Goal: Transaction & Acquisition: Purchase product/service

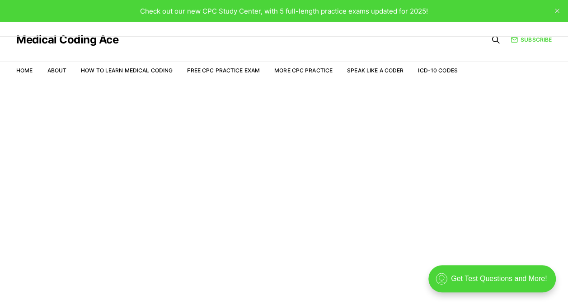
click at [442, 121] on article "Welcome to the Study Center - Student Plan" at bounding box center [284, 128] width 568 height 18
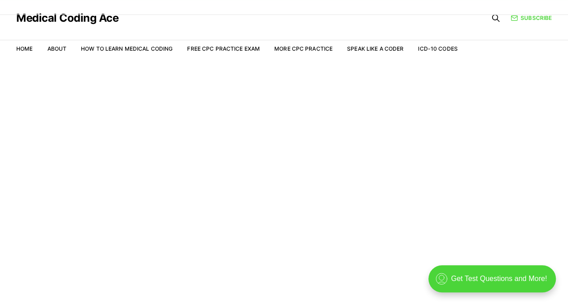
click at [386, 195] on main "Welcome to the Study Center - Student Plan" at bounding box center [284, 182] width 568 height 243
click at [255, 169] on main "Welcome to the Study Center - Student Plan" at bounding box center [284, 182] width 568 height 243
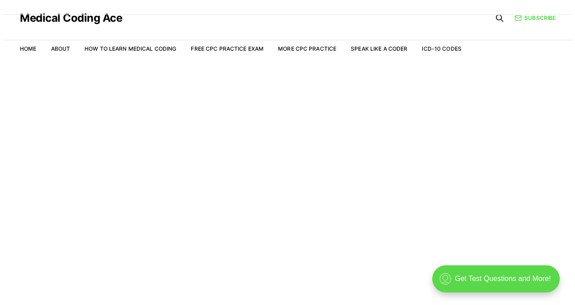
click at [476, 282] on div ".cls-1{fill:none;stroke:currentColor;stroke-linecap:round;stroke-linejoin:round…" at bounding box center [495, 278] width 127 height 27
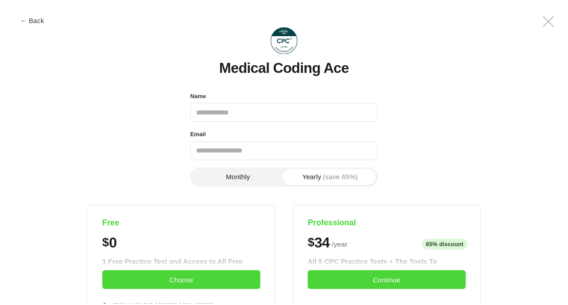
scroll to position [0, 0]
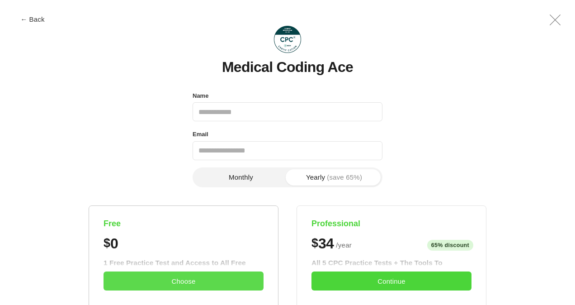
click at [185, 278] on button "Choose" at bounding box center [184, 280] width 160 height 19
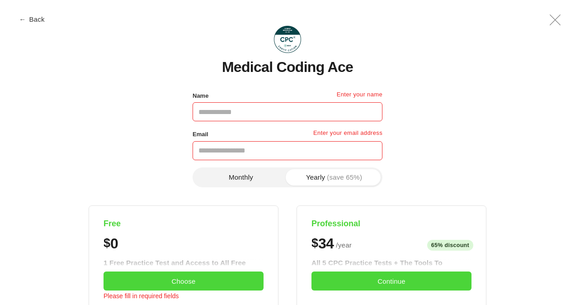
click at [38, 19] on button "← Back" at bounding box center [32, 19] width 36 height 7
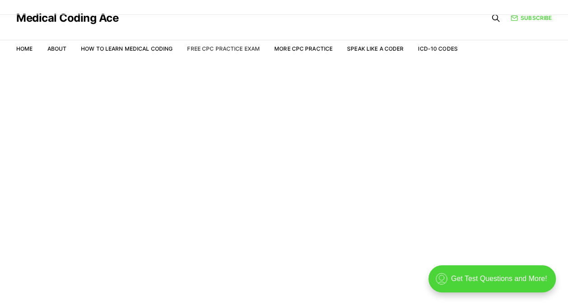
click at [229, 46] on link "Free CPC Practice Exam" at bounding box center [223, 48] width 73 height 7
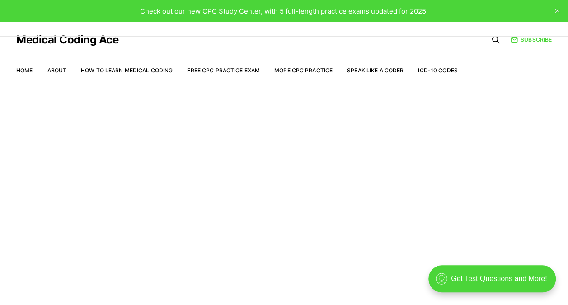
click at [221, 66] on li "Free CPC Practice Exam" at bounding box center [223, 70] width 73 height 8
click at [197, 70] on link "Free CPC Practice Exam" at bounding box center [223, 70] width 73 height 7
click at [232, 71] on link "Free CPC Practice Exam" at bounding box center [223, 70] width 73 height 7
click at [251, 14] on span "Check out our new CPC Study Center, with 5 full-length practice exams updated f…" at bounding box center [284, 11] width 288 height 9
click at [408, 6] on div "Check out our new CPC Study Center, with 5 full-length practice exams updated f…" at bounding box center [284, 11] width 288 height 10
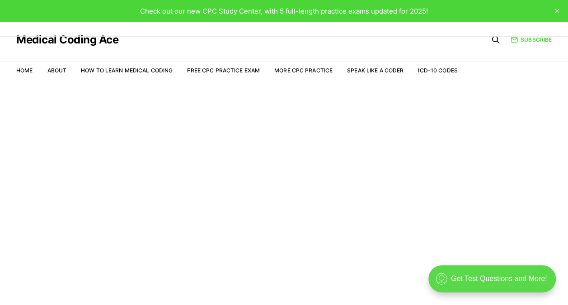
click at [490, 275] on div ".cls-1{fill:none;stroke:currentColor;stroke-linecap:round;stroke-linejoin:round…" at bounding box center [491, 278] width 127 height 27
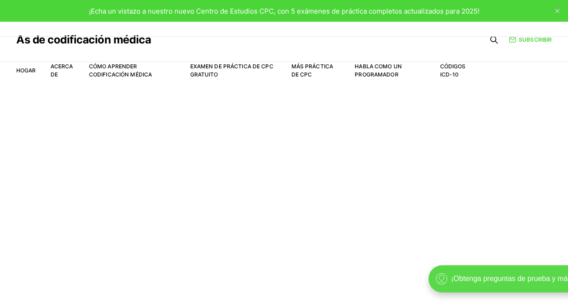
click at [457, 276] on div ".cls-1{fill:none;stroke:currentColor;stroke-linecap:round;stroke-linejoin:round…" at bounding box center [505, 278] width 154 height 27
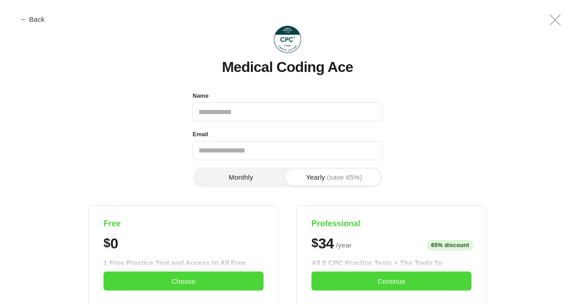
click at [554, 18] on icon ".a{fill:none;stroke:currentColor;stroke-linecap:round;stroke-linejoin:round;str…" at bounding box center [555, 20] width 22 height 22
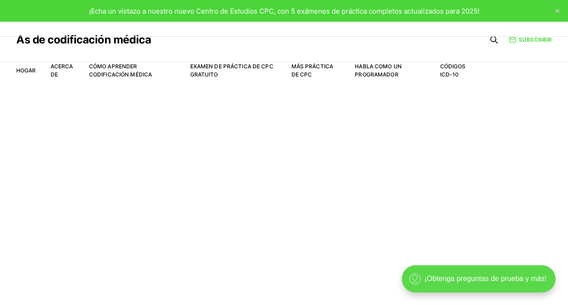
click at [434, 277] on div ".cls-1{fill:none;stroke:currentColor;stroke-linecap:round;stroke-linejoin:round…" at bounding box center [479, 278] width 154 height 27
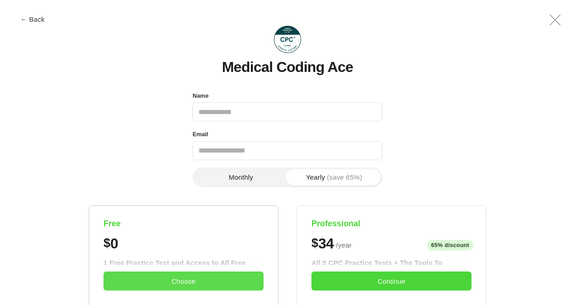
click at [196, 276] on button "Choose" at bounding box center [184, 280] width 160 height 19
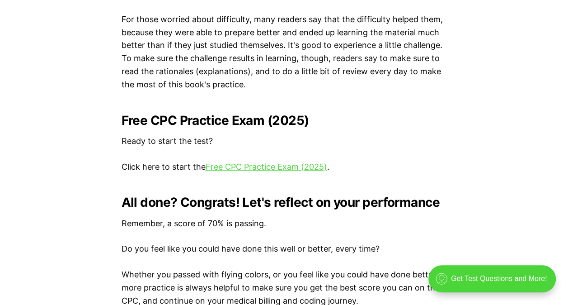
scroll to position [1778, 0]
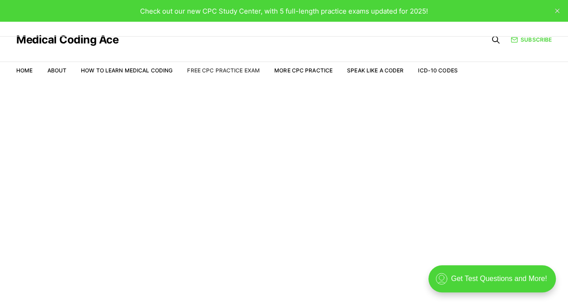
click at [226, 71] on link "Free CPC Practice Exam" at bounding box center [223, 70] width 73 height 7
click at [206, 72] on link "Free CPC Practice Exam" at bounding box center [223, 70] width 73 height 7
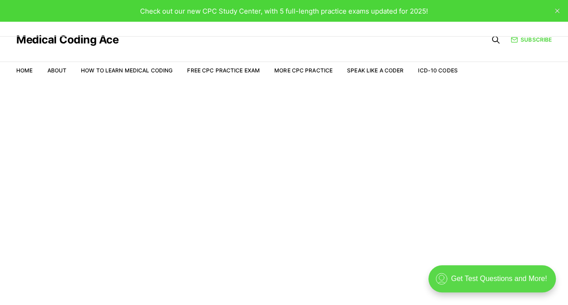
click at [479, 277] on div ".cls-1{fill:none;stroke:currentColor;stroke-linecap:round;stroke-linejoin:round…" at bounding box center [491, 278] width 127 height 27
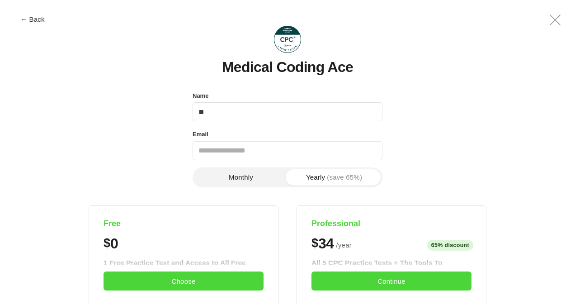
click at [289, 117] on input "**" at bounding box center [288, 111] width 190 height 19
type input "**********"
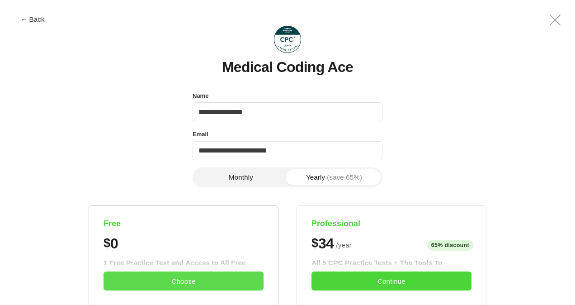
click at [174, 278] on button "Choose" at bounding box center [184, 280] width 160 height 19
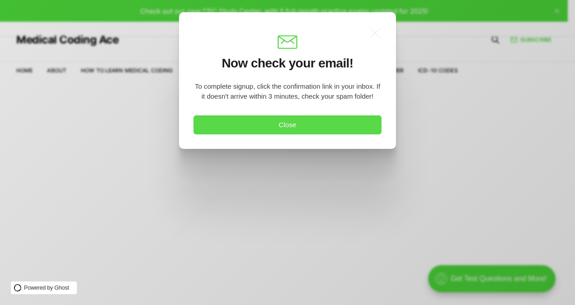
click at [306, 124] on button "Close" at bounding box center [287, 124] width 188 height 19
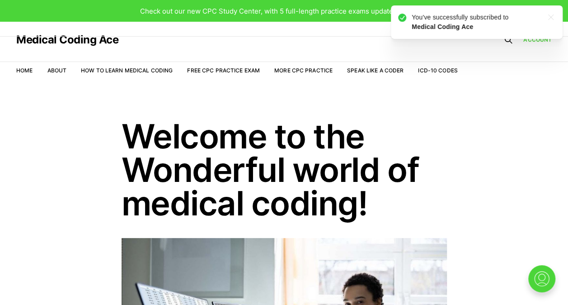
click at [511, 168] on header "Welcome to the Wonderful world of medical coding!" at bounding box center [284, 169] width 568 height 100
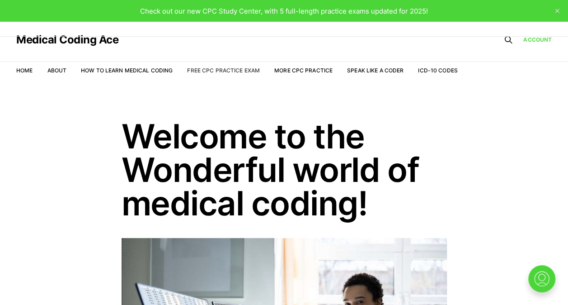
click at [231, 72] on link "Free CPC Practice Exam" at bounding box center [223, 70] width 73 height 7
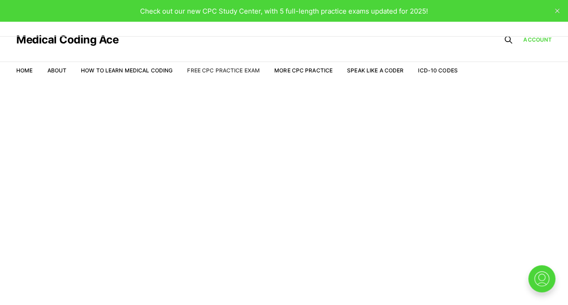
click at [211, 72] on link "Free CPC Practice Exam" at bounding box center [223, 70] width 73 height 7
click at [212, 69] on link "Free CPC Practice Exam" at bounding box center [223, 70] width 73 height 7
click at [118, 69] on link "How to Learn Medical Coding" at bounding box center [127, 70] width 92 height 7
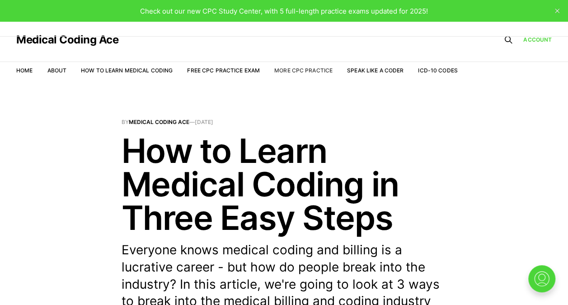
click at [308, 68] on link "More CPC Practice" at bounding box center [303, 70] width 58 height 7
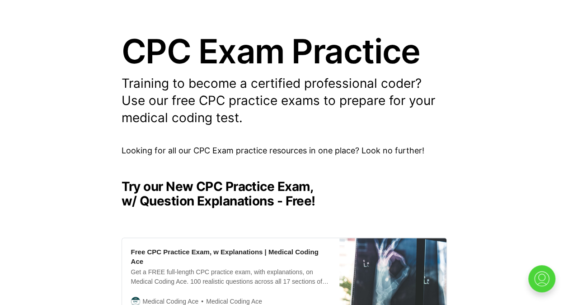
scroll to position [92, 0]
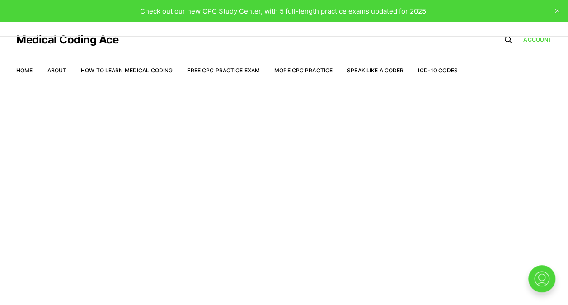
click at [216, 10] on span "Check out our new CPC Study Center, with 5 full-length practice exams updated f…" at bounding box center [284, 11] width 288 height 9
click at [252, 11] on span "Check out our new CPC Study Center, with 5 full-length practice exams updated f…" at bounding box center [284, 11] width 288 height 9
click at [507, 38] on icon at bounding box center [508, 39] width 9 height 9
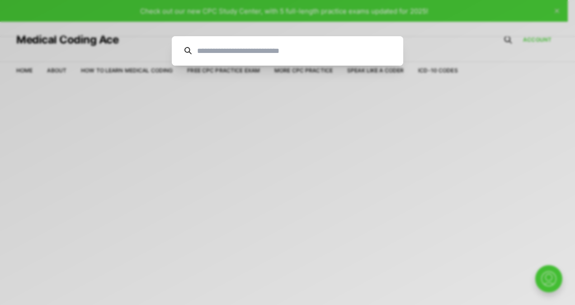
click at [235, 57] on input at bounding box center [291, 50] width 199 height 29
click at [284, 160] on div "Cancel" at bounding box center [287, 152] width 575 height 305
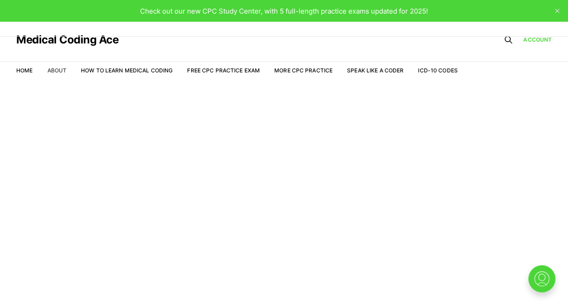
click at [55, 69] on link "About" at bounding box center [56, 70] width 19 height 7
click at [537, 280] on img at bounding box center [541, 278] width 29 height 29
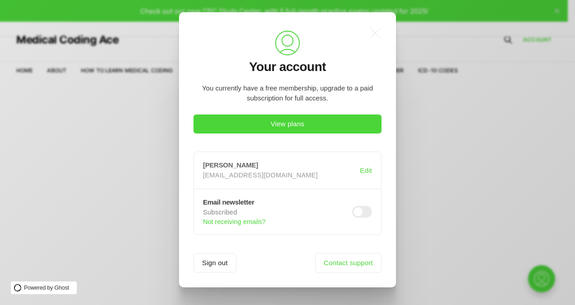
click at [238, 164] on h3 "Daniela Gonzalez" at bounding box center [281, 165] width 157 height 8
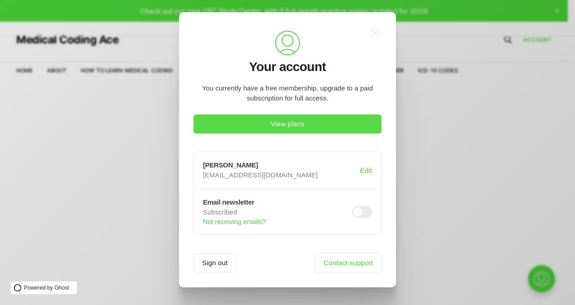
click at [287, 123] on button "View plans" at bounding box center [287, 123] width 188 height 19
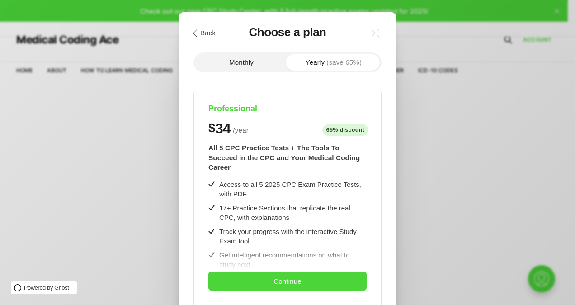
click at [387, 136] on div ".cls-1{fill:none;stroke:currentColor;stroke-linecap:round;stroke-linejoin:round…" at bounding box center [287, 246] width 217 height 468
click at [382, 33] on icon ".a{fill:none;stroke:currentColor;stroke-linecap:round;stroke-linejoin:round;str…" at bounding box center [375, 33] width 20 height 20
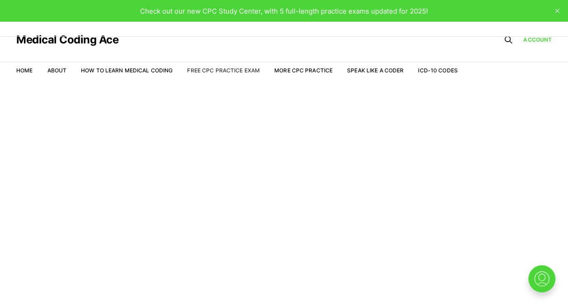
click at [222, 71] on link "Free CPC Practice Exam" at bounding box center [223, 70] width 73 height 7
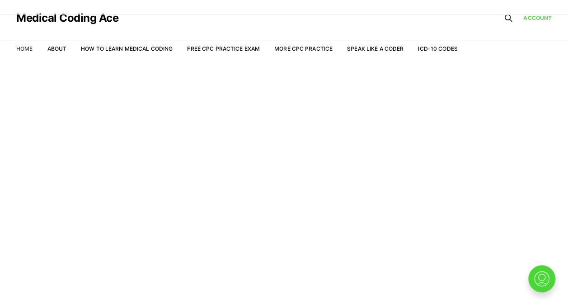
click at [23, 47] on link "Home" at bounding box center [24, 48] width 16 height 7
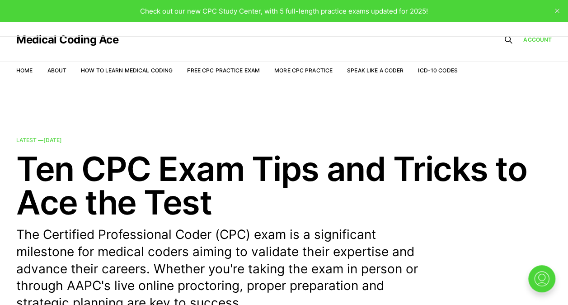
click at [23, 47] on div "Medical Coding Ace" at bounding box center [237, 40] width 442 height 36
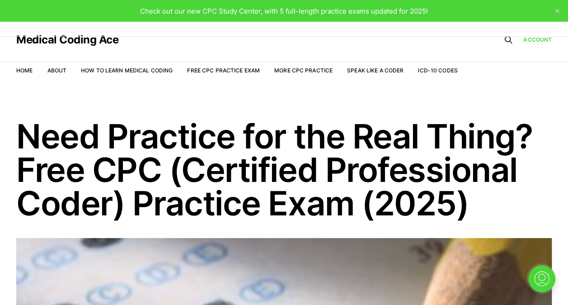
click at [558, 9] on icon "close" at bounding box center [557, 11] width 5 height 5
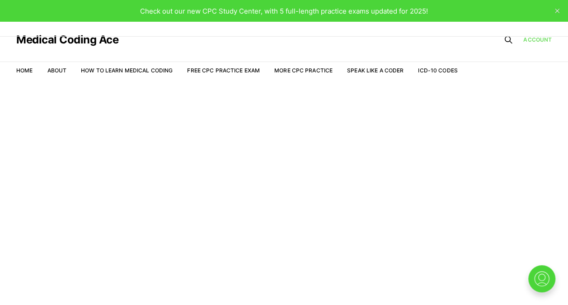
click at [528, 39] on link "Account" at bounding box center [537, 40] width 28 height 8
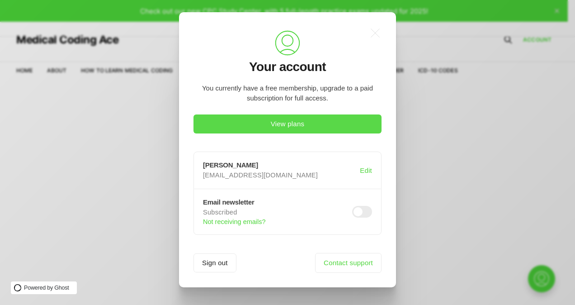
click at [309, 122] on button "View plans" at bounding box center [287, 123] width 188 height 19
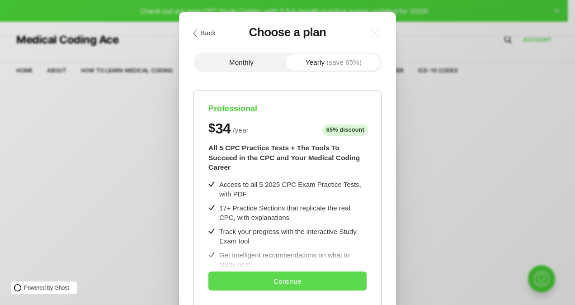
click at [302, 278] on button "Continue" at bounding box center [287, 280] width 158 height 19
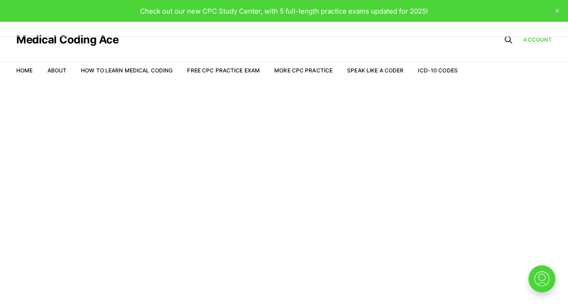
click at [279, 10] on span "Check out our new CPC Study Center, with 5 full-length practice exams updated f…" at bounding box center [284, 11] width 288 height 9
